Goal: Check status: Check status

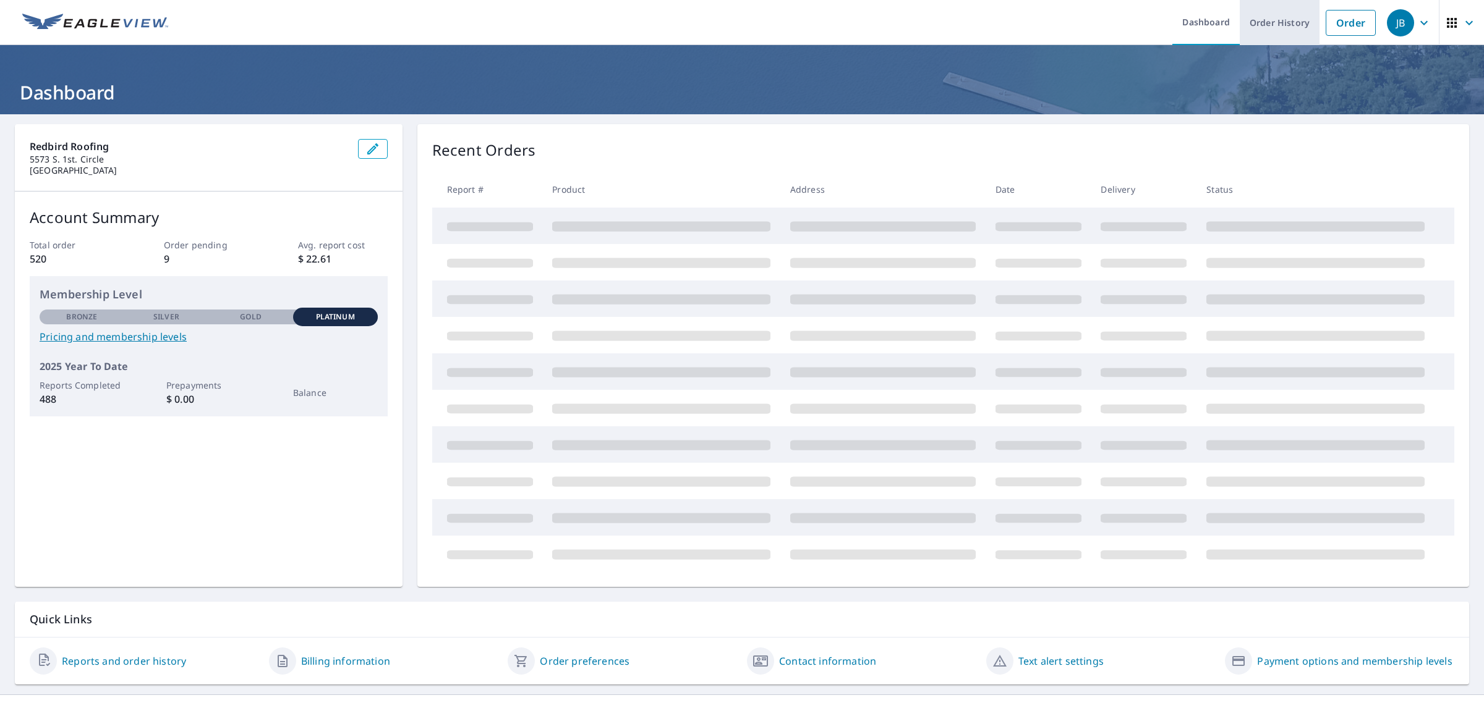
click at [1273, 19] on link "Order History" at bounding box center [1279, 22] width 80 height 45
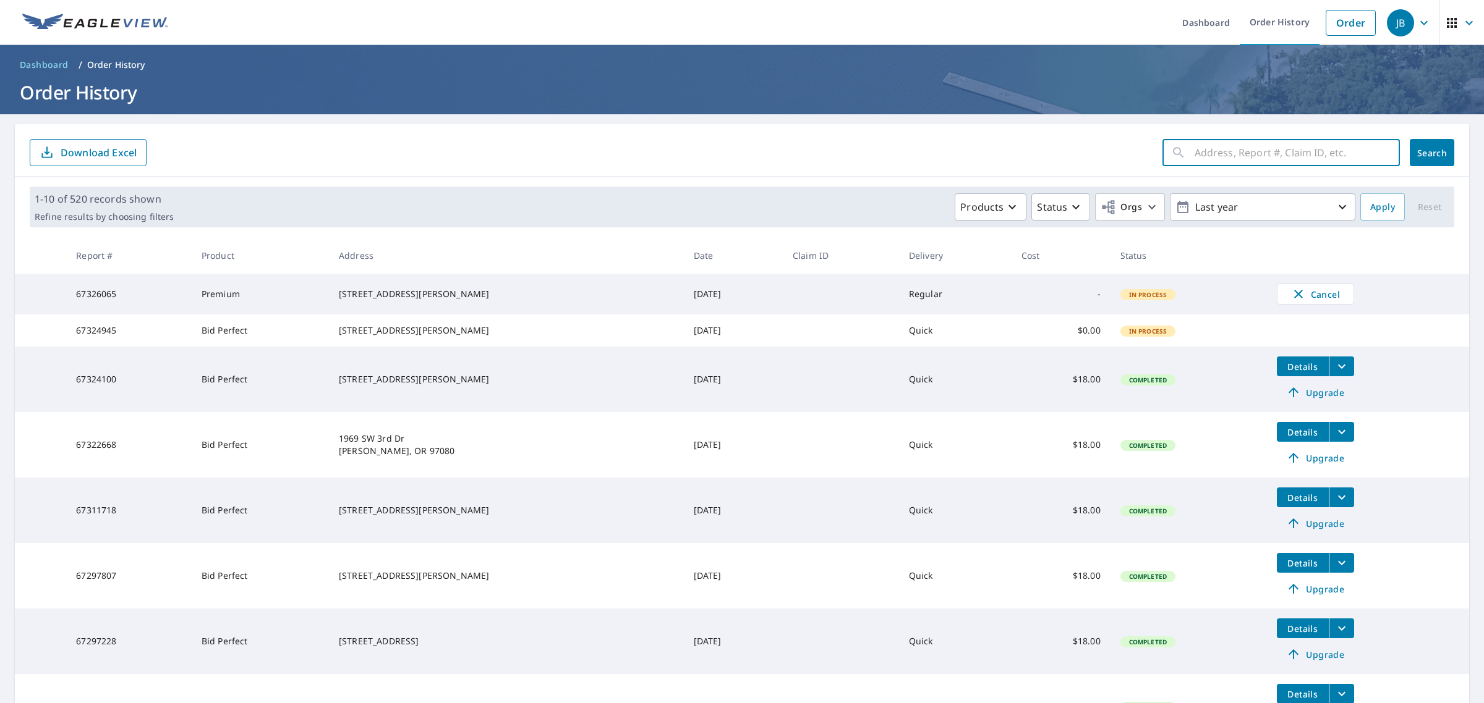
click at [1228, 158] on input "text" at bounding box center [1296, 152] width 205 height 35
type input "16359"
click at [1441, 150] on button "Search" at bounding box center [1431, 152] width 45 height 27
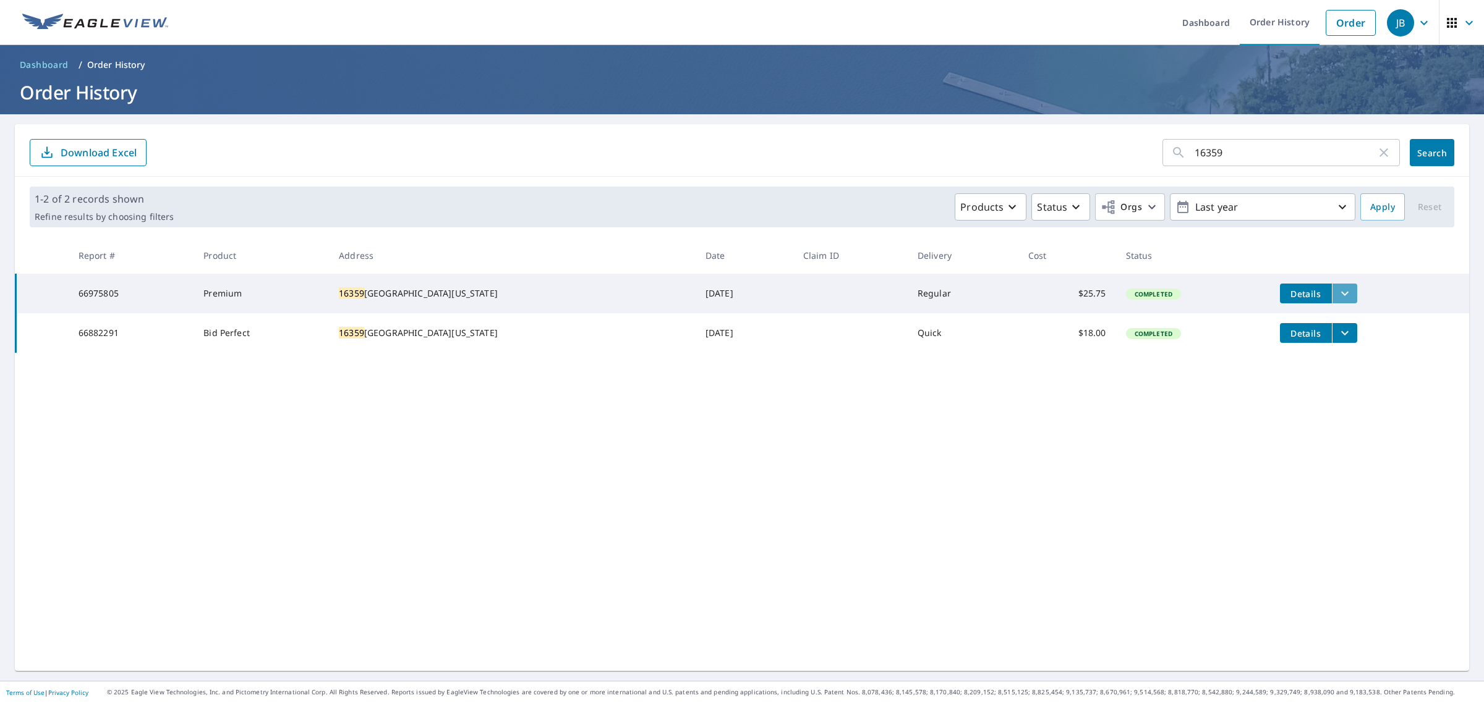
click at [1341, 294] on icon "filesDropdownBtn-66975805" at bounding box center [1344, 294] width 7 height 4
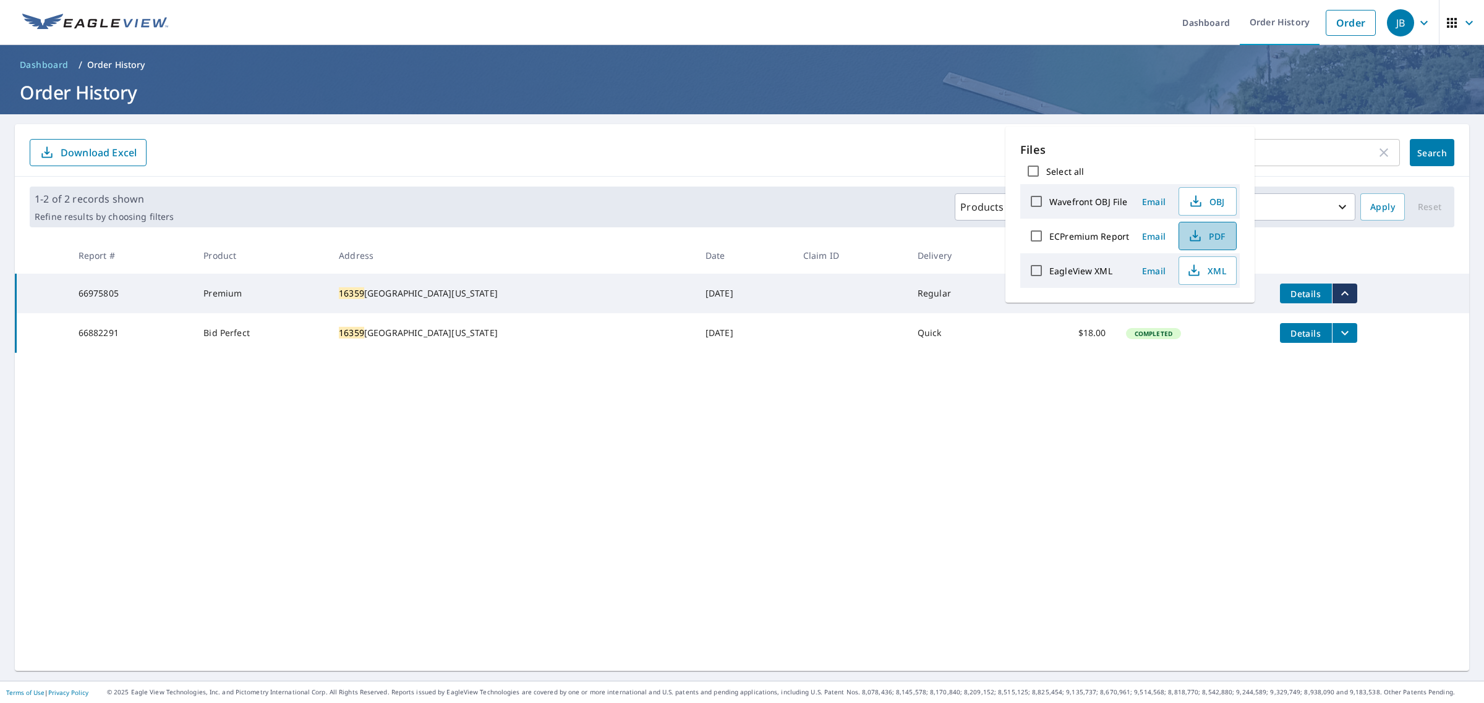
click at [1212, 239] on span "PDF" at bounding box center [1206, 236] width 40 height 15
click at [1376, 153] on icon "button" at bounding box center [1383, 152] width 15 height 15
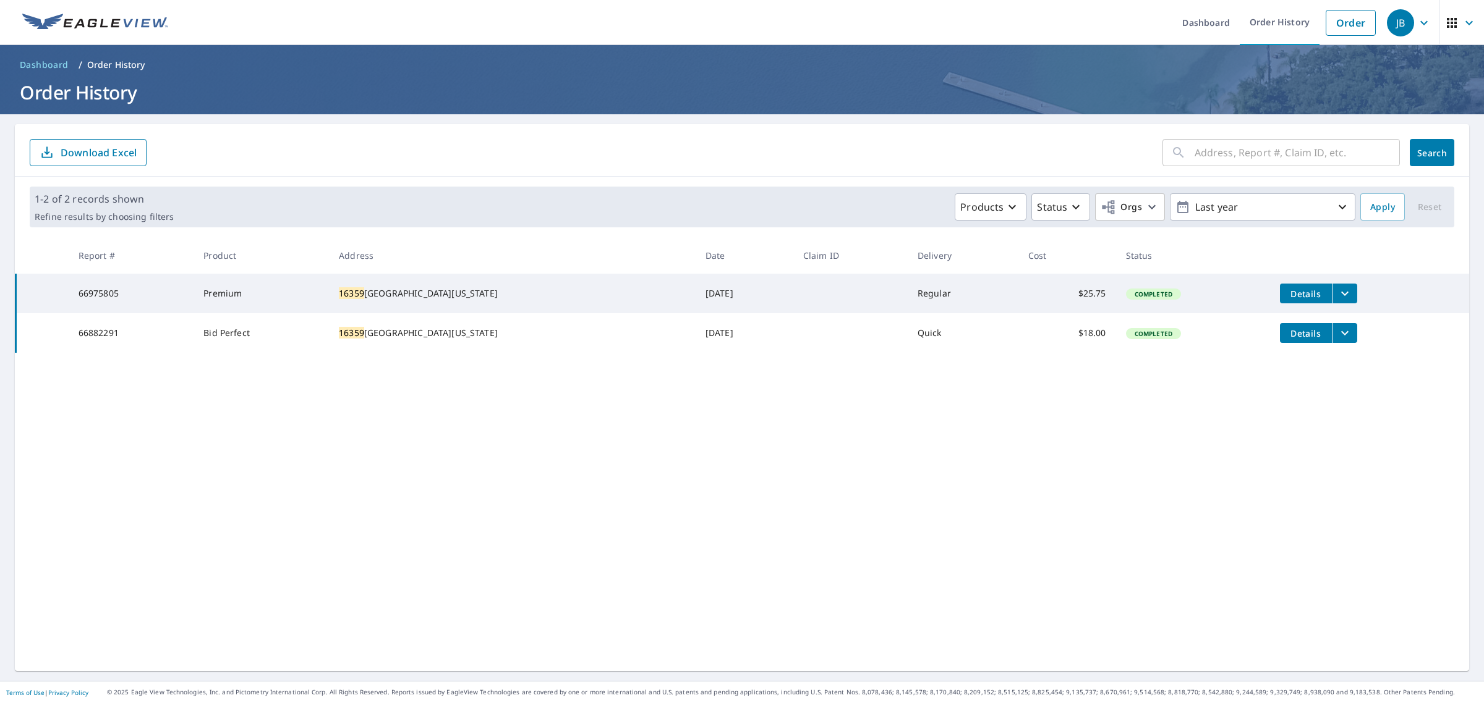
click at [1278, 162] on input "text" at bounding box center [1296, 152] width 205 height 35
type input "3868"
click at [1426, 150] on span "Search" at bounding box center [1431, 153] width 25 height 12
